Goal: Find specific page/section: Find specific page/section

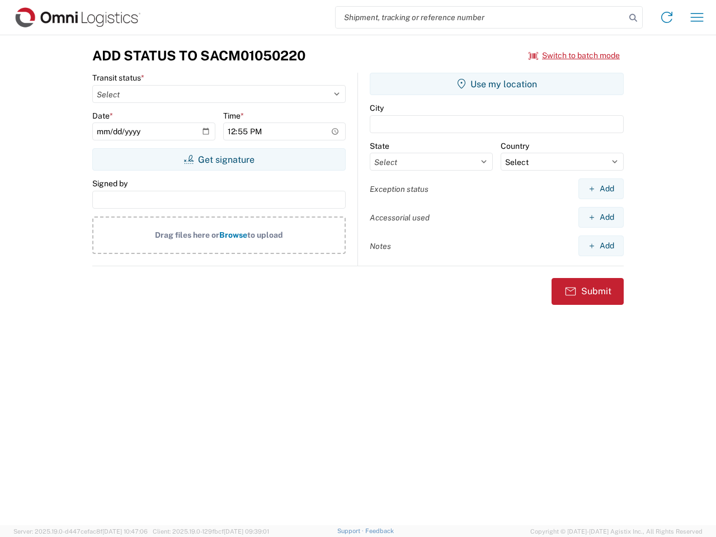
click at [480, 17] on input "search" at bounding box center [481, 17] width 290 height 21
click at [633, 18] on icon at bounding box center [633, 18] width 16 height 16
click at [667, 17] on icon at bounding box center [667, 17] width 18 height 18
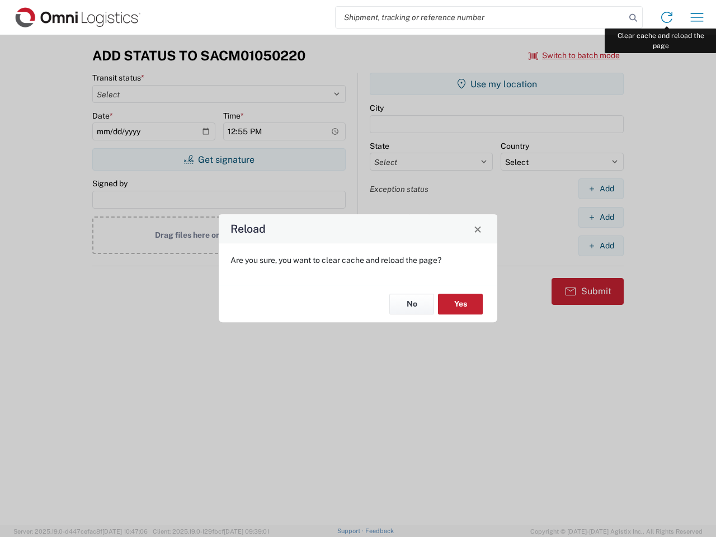
click at [697, 17] on div "Reload Are you sure, you want to clear cache and reload the page? No Yes" at bounding box center [358, 268] width 716 height 537
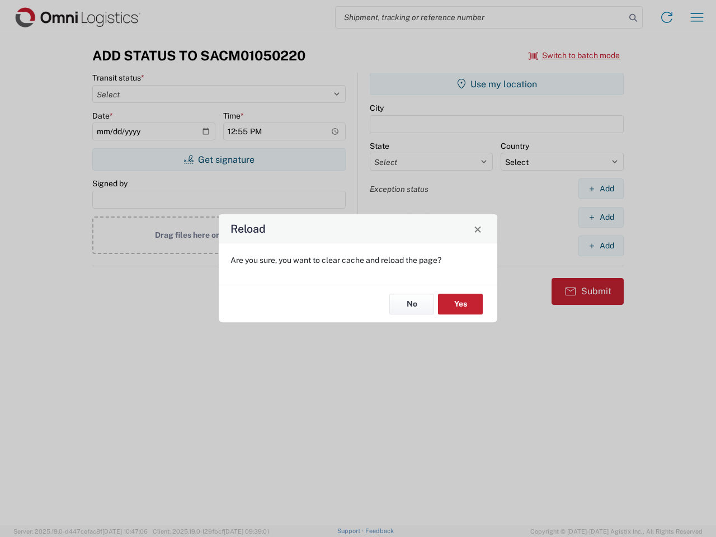
click at [574, 55] on div "Reload Are you sure, you want to clear cache and reload the page? No Yes" at bounding box center [358, 268] width 716 height 537
click at [219, 159] on div "Reload Are you sure, you want to clear cache and reload the page? No Yes" at bounding box center [358, 268] width 716 height 537
click at [497, 84] on div "Reload Are you sure, you want to clear cache and reload the page? No Yes" at bounding box center [358, 268] width 716 height 537
click at [601, 188] on div "Reload Are you sure, you want to clear cache and reload the page? No Yes" at bounding box center [358, 268] width 716 height 537
click at [601, 217] on div "Reload Are you sure, you want to clear cache and reload the page? No Yes" at bounding box center [358, 268] width 716 height 537
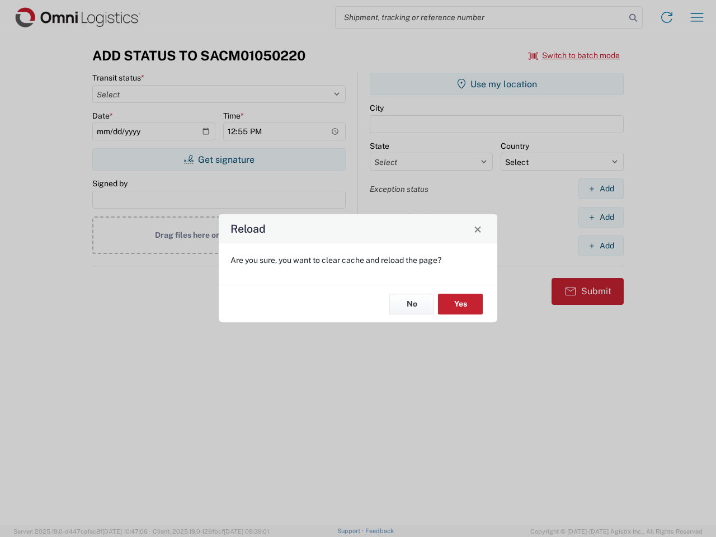
click at [601, 246] on div "Reload Are you sure, you want to clear cache and reload the page? No Yes" at bounding box center [358, 268] width 716 height 537
